Goal: Connect with others: Connect with others

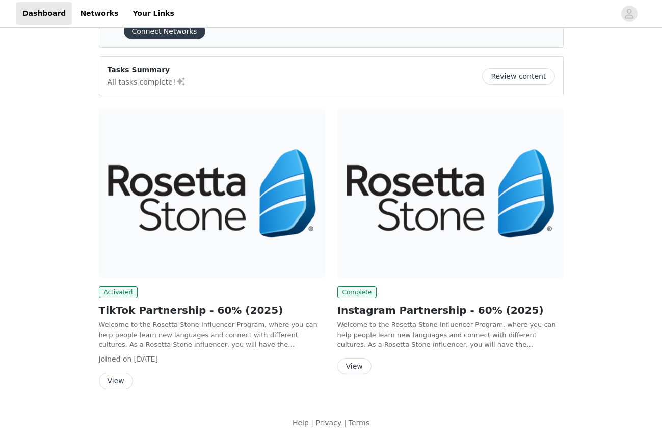
scroll to position [54, 0]
click at [356, 363] on button "View" at bounding box center [354, 367] width 34 height 16
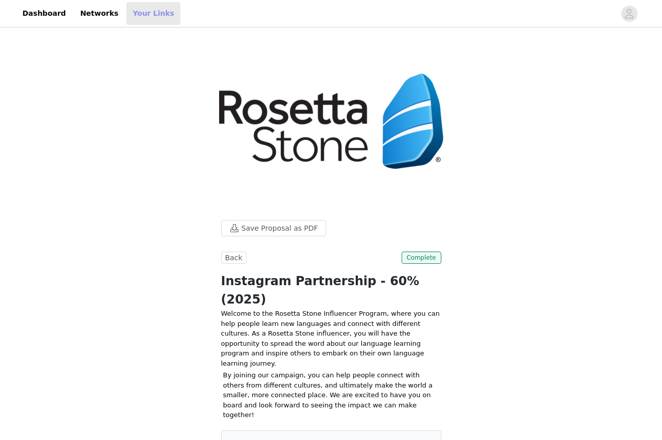
scroll to position [54, 0]
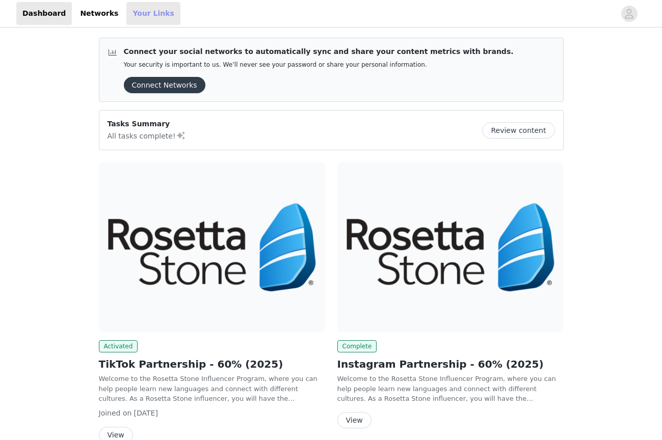
click at [139, 23] on link "Your Links" at bounding box center [153, 13] width 54 height 23
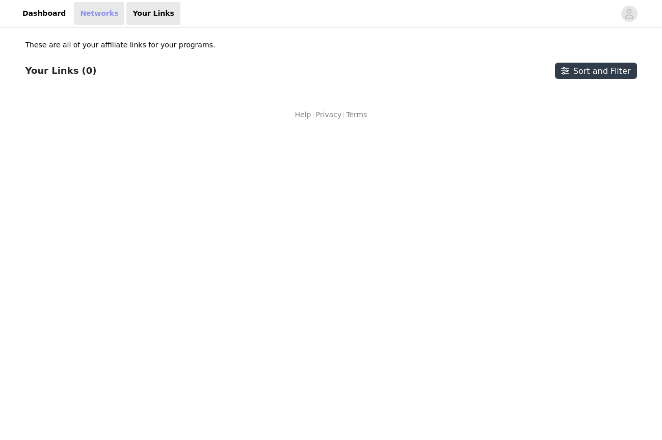
click at [109, 17] on link "Networks" at bounding box center [99, 13] width 50 height 23
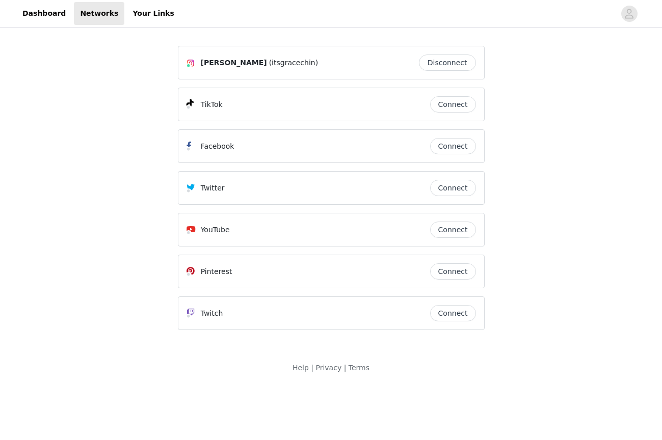
click at [458, 102] on button "Connect" at bounding box center [453, 104] width 46 height 16
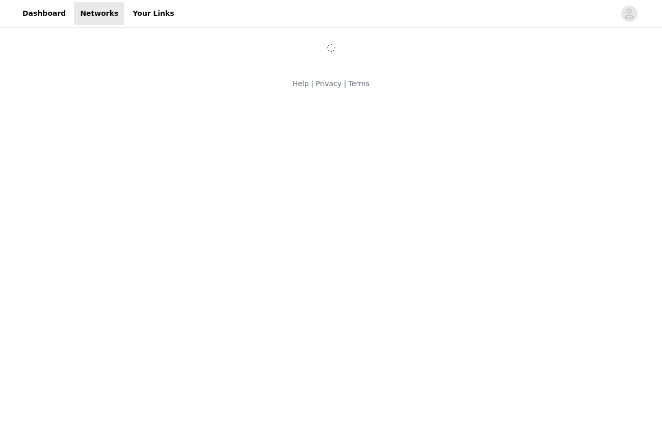
click at [458, 101] on body "Dashboard Networks Your Links Help | Privacy | Terms" at bounding box center [331, 220] width 662 height 440
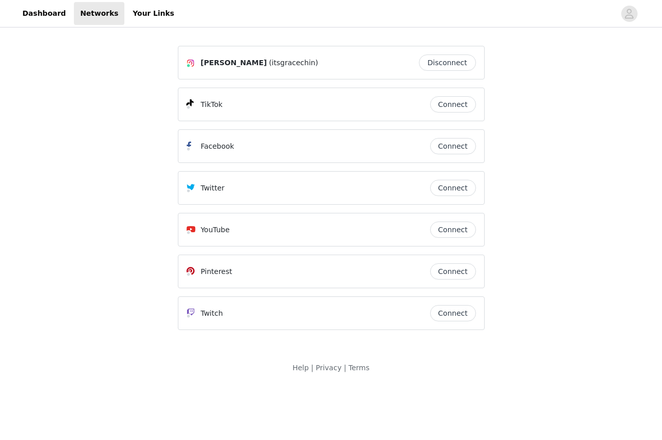
click at [458, 107] on button "Connect" at bounding box center [453, 104] width 46 height 16
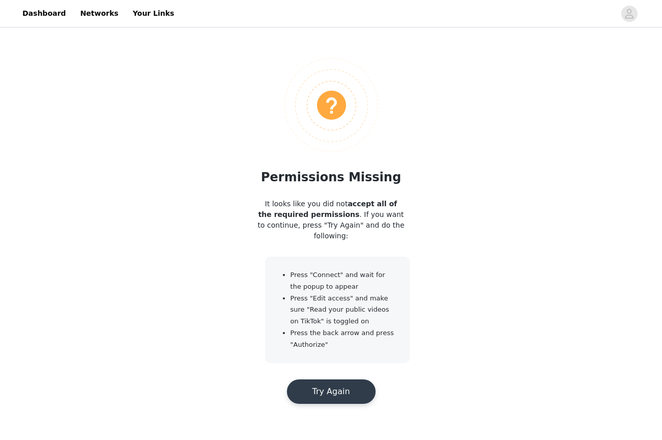
click at [351, 389] on button "Try Again" at bounding box center [331, 392] width 89 height 24
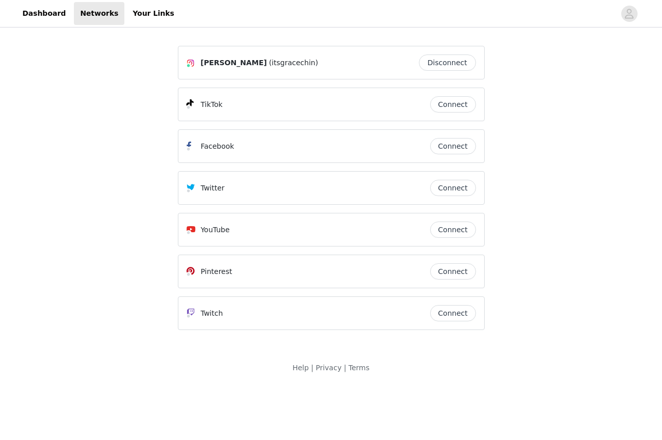
click at [451, 105] on button "Connect" at bounding box center [453, 104] width 46 height 16
click at [622, 188] on div "[PERSON_NAME] (itsgracechin) Disconnect [PERSON_NAME] (itsgracechin) Disconnect…" at bounding box center [331, 208] width 662 height 356
click at [47, 13] on link "Dashboard" at bounding box center [44, 13] width 56 height 23
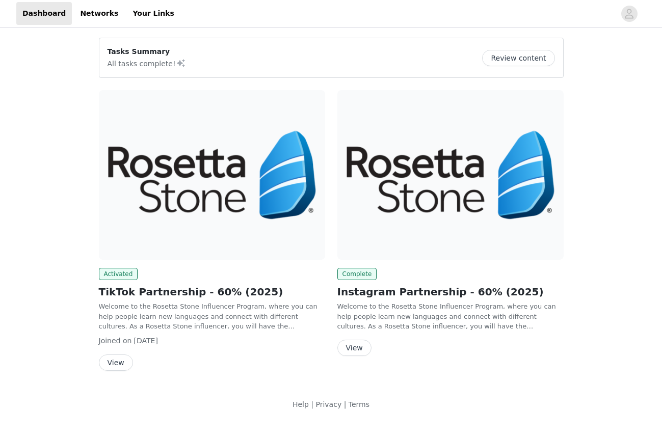
click at [113, 364] on button "View" at bounding box center [116, 363] width 34 height 16
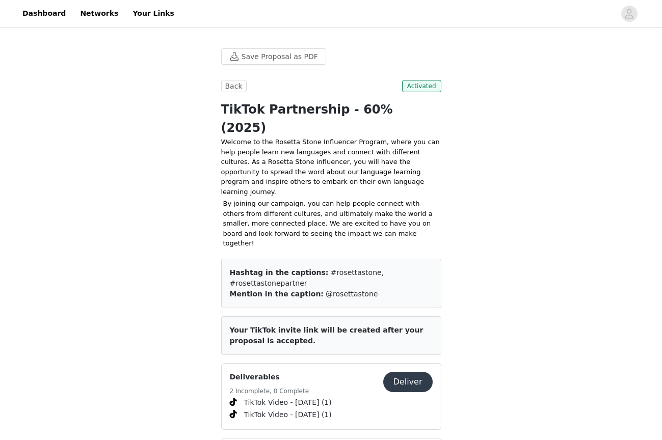
scroll to position [132, 0]
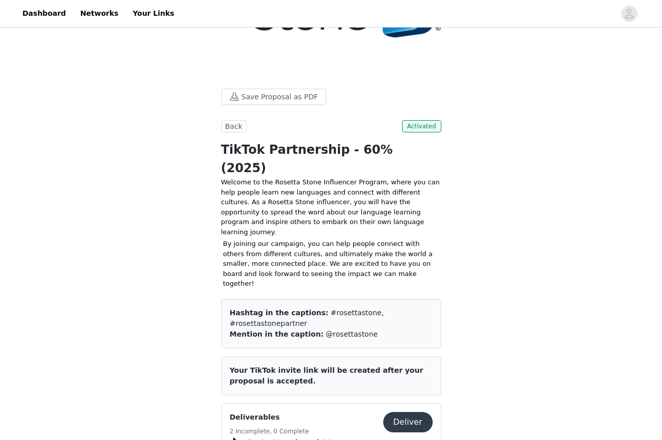
click at [408, 412] on button "Deliver" at bounding box center [407, 422] width 49 height 20
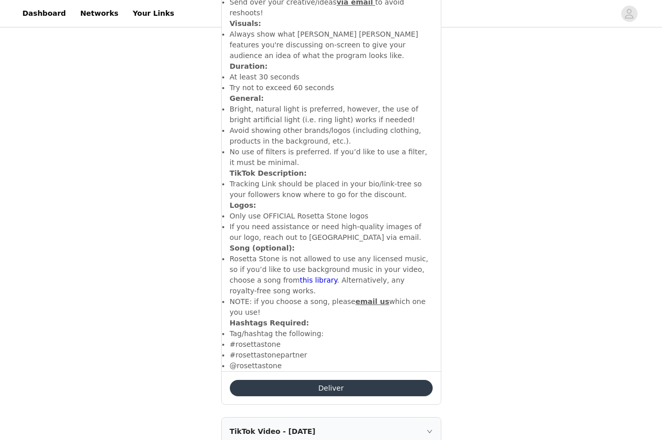
scroll to position [378, 0]
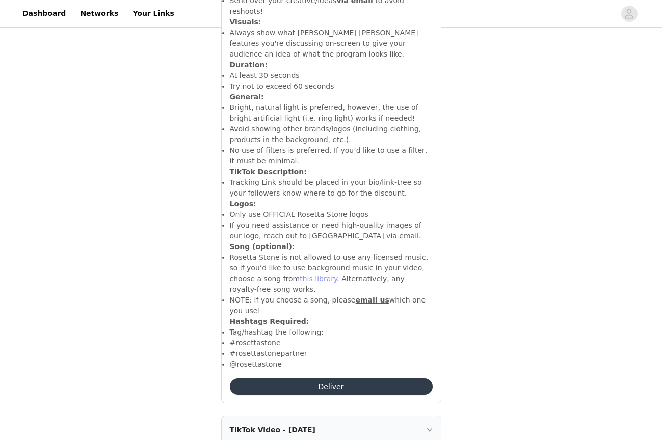
click at [300, 275] on link "this library" at bounding box center [318, 279] width 37 height 8
